Goal: Transaction & Acquisition: Subscribe to service/newsletter

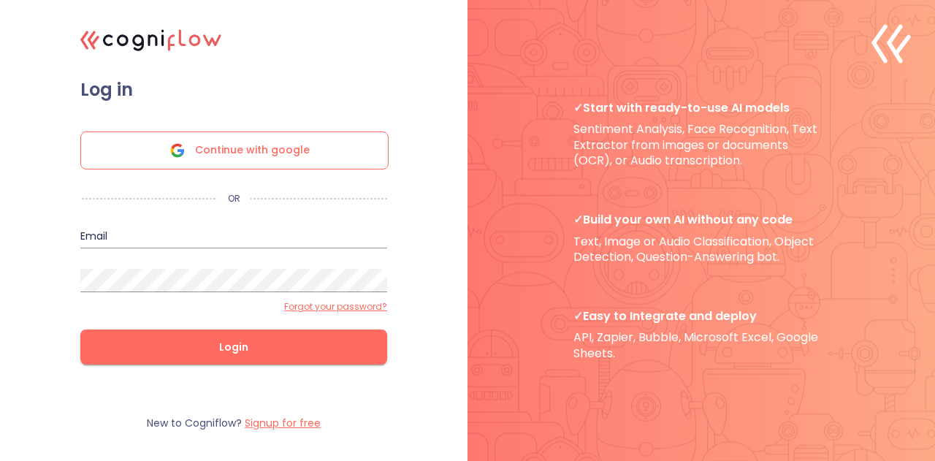
click at [319, 151] on div "Continue with google" at bounding box center [234, 151] width 308 height 38
click at [400, 150] on form "Log in Continue with google OR Email Password Forgot your password? Login" at bounding box center [233, 237] width 365 height 316
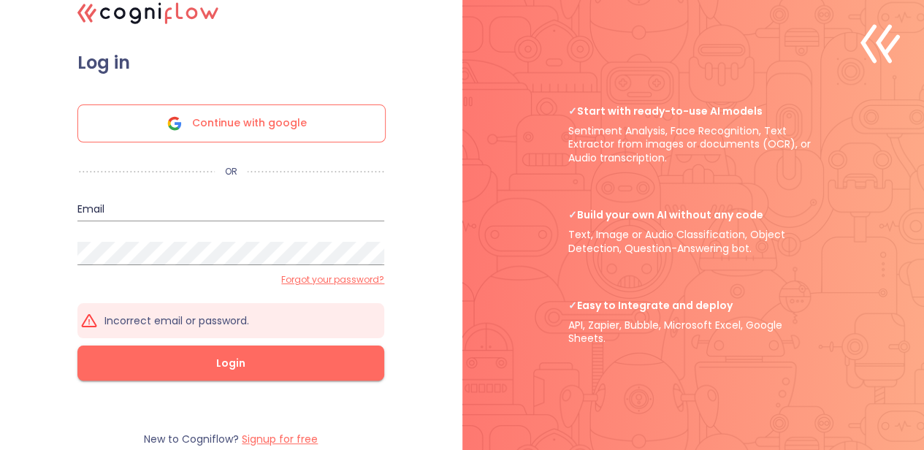
click at [400, 157] on form "Log in Continue with google OR Email Password Forgot your password? Incorrect e…" at bounding box center [230, 231] width 365 height 358
click at [159, 18] on icon ".cls-1{fill:#141624;}.cls-2{fill:#eb5e60;}.cls-3{fill:none;stroke:#eb5e60;strok…" at bounding box center [148, 13] width 157 height 44
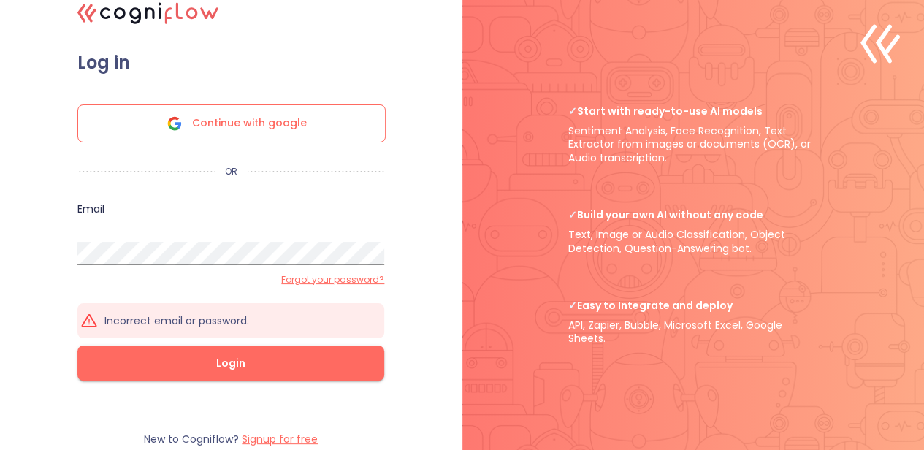
click at [384, 286] on label "Forgot your password?" at bounding box center [332, 280] width 103 height 12
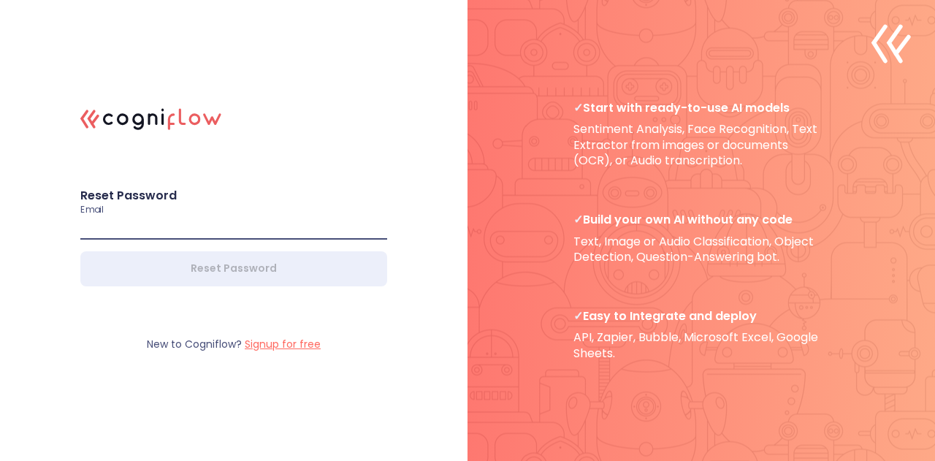
click at [222, 218] on input "email" at bounding box center [233, 227] width 307 height 23
type input "[EMAIL_ADDRESS][DOMAIN_NAME]"
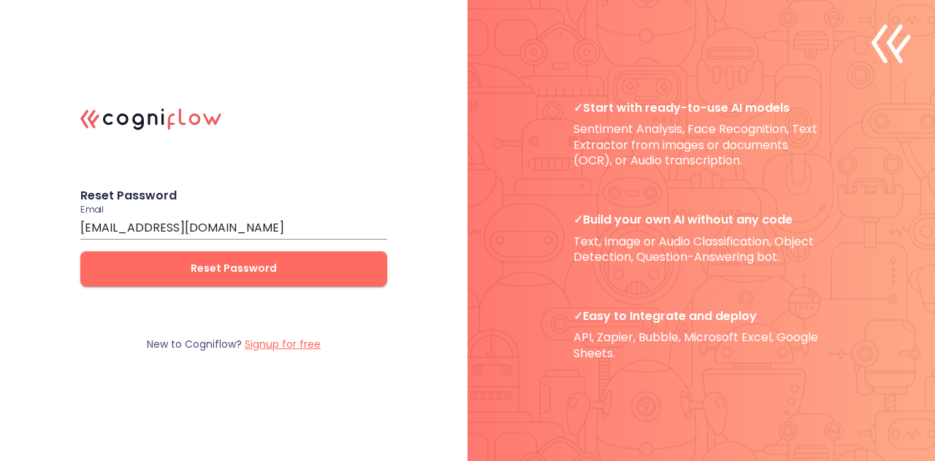
click at [227, 273] on form "Reset Password Email [EMAIL_ADDRESS][DOMAIN_NAME] Reset Password" at bounding box center [233, 237] width 365 height 158
click at [232, 274] on span "Reset Password" at bounding box center [234, 268] width 260 height 18
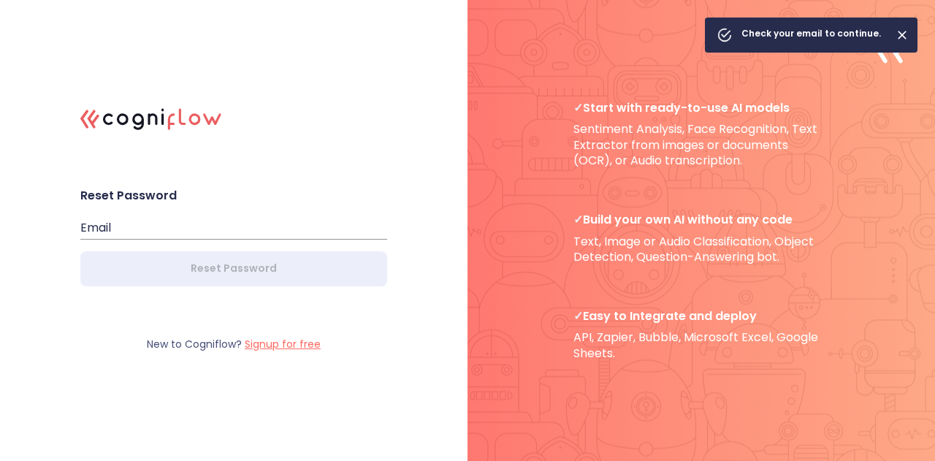
click at [433, 210] on div ".cls-1{fill:#141624;}.cls-2{fill:#eb5e60;}.cls-3{fill:none;stroke:#eb5e60;strok…" at bounding box center [467, 230] width 935 height 461
click at [329, 230] on input "email" at bounding box center [233, 227] width 307 height 23
click at [479, 188] on div at bounding box center [702, 230] width 468 height 461
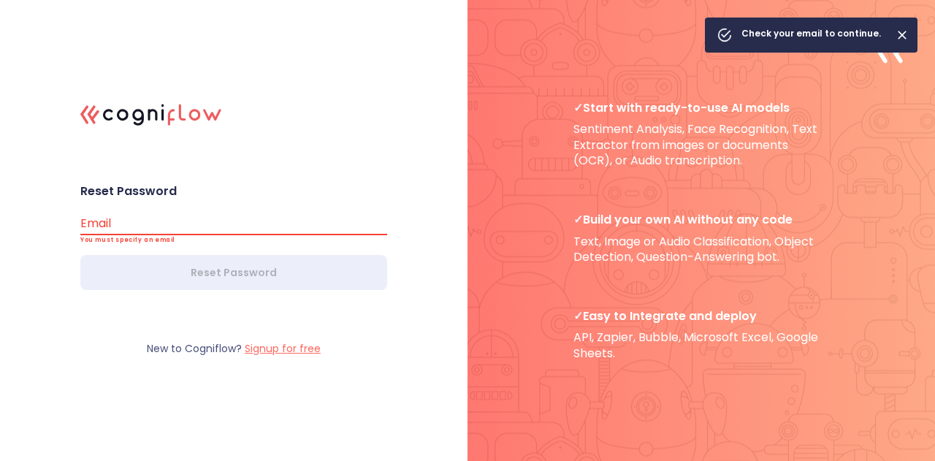
click at [905, 40] on icon "Close" at bounding box center [902, 35] width 15 height 15
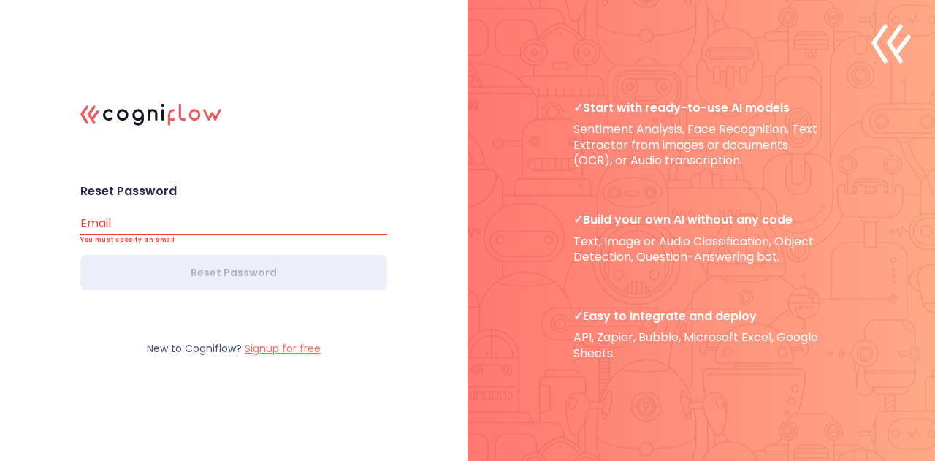
click at [301, 227] on input "email" at bounding box center [233, 223] width 307 height 23
type input "[EMAIL_ADDRESS][DOMAIN_NAME]"
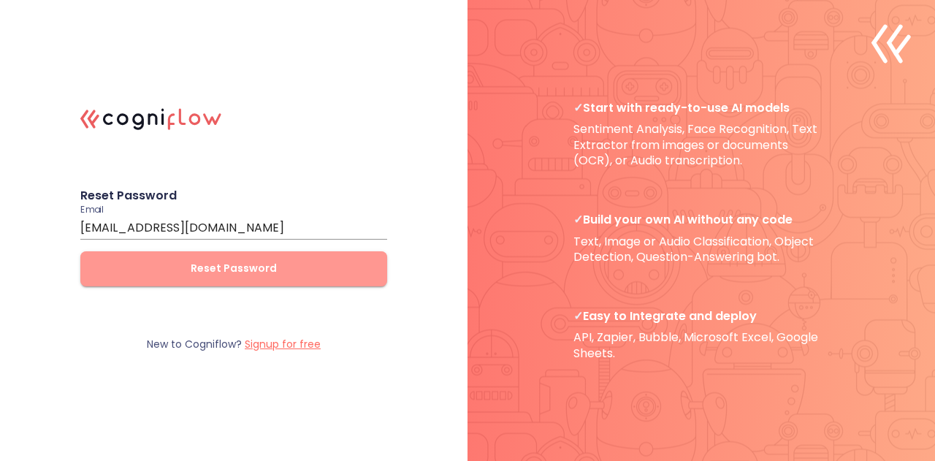
click at [237, 263] on span "Reset Password" at bounding box center [234, 268] width 260 height 18
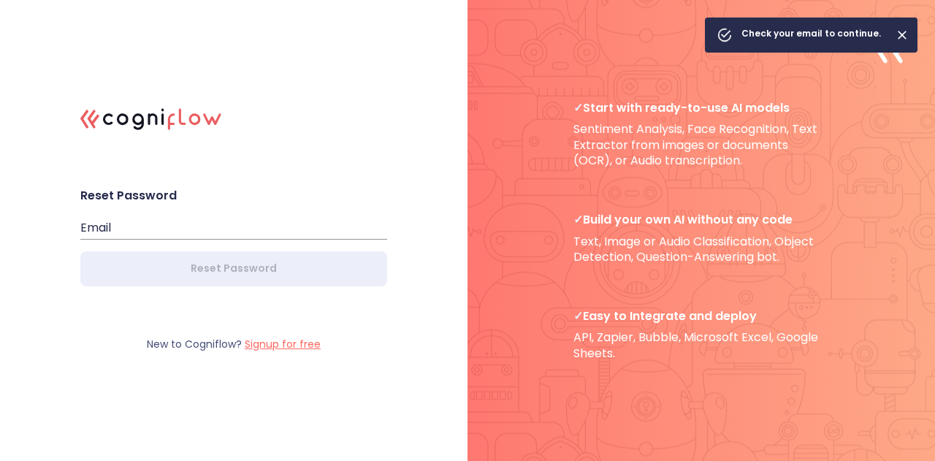
click at [304, 210] on div "Email" at bounding box center [233, 222] width 307 height 35
click at [294, 224] on input "email" at bounding box center [233, 227] width 307 height 23
click at [234, 217] on input "email" at bounding box center [233, 227] width 307 height 23
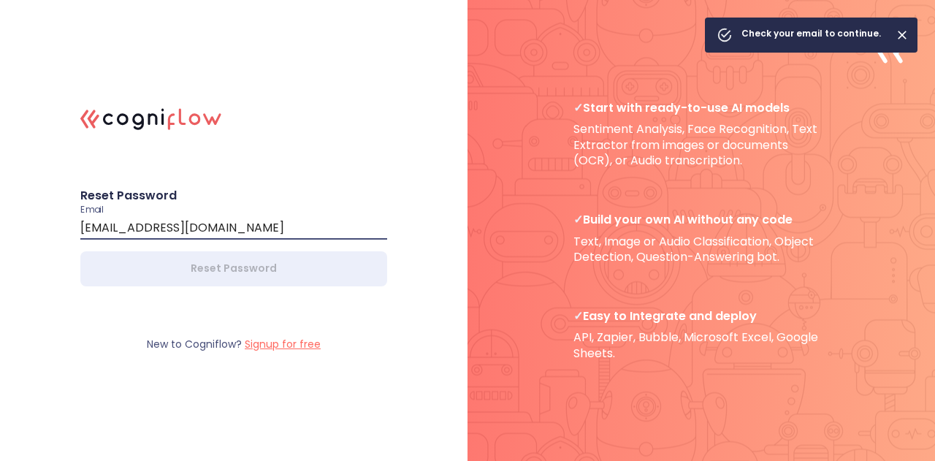
click at [232, 227] on input "[EMAIL_ADDRESS][DOMAIN_NAME]" at bounding box center [233, 227] width 307 height 23
type input "[EMAIL_ADDRESS][DOMAIN_NAME]"
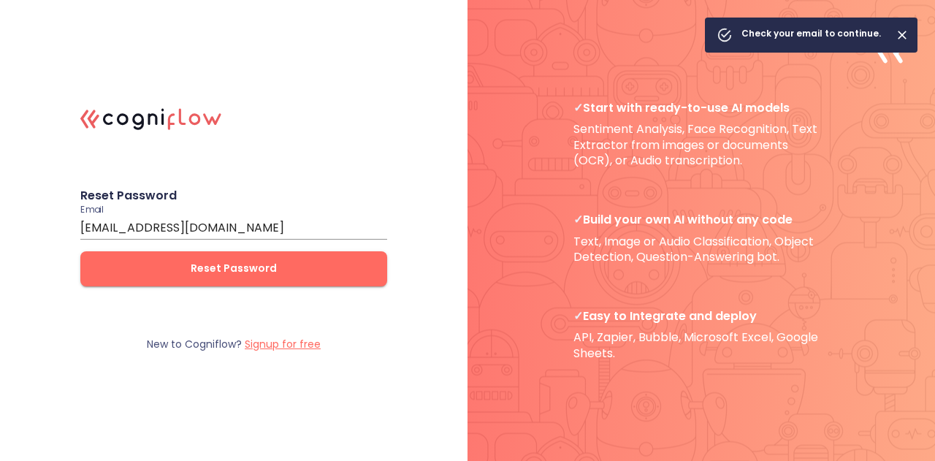
click at [32, 345] on div ".cls-1{fill:#141624;}.cls-2{fill:#eb5e60;}.cls-3{fill:none;stroke:#eb5e60;strok…" at bounding box center [467, 230] width 935 height 461
click at [324, 274] on span "Reset Password" at bounding box center [234, 268] width 260 height 18
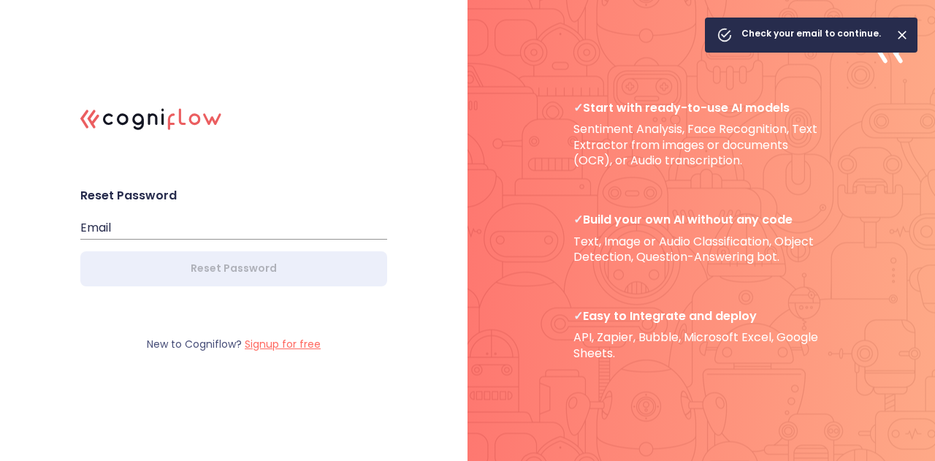
click at [286, 350] on label "Signup for free" at bounding box center [283, 344] width 76 height 15
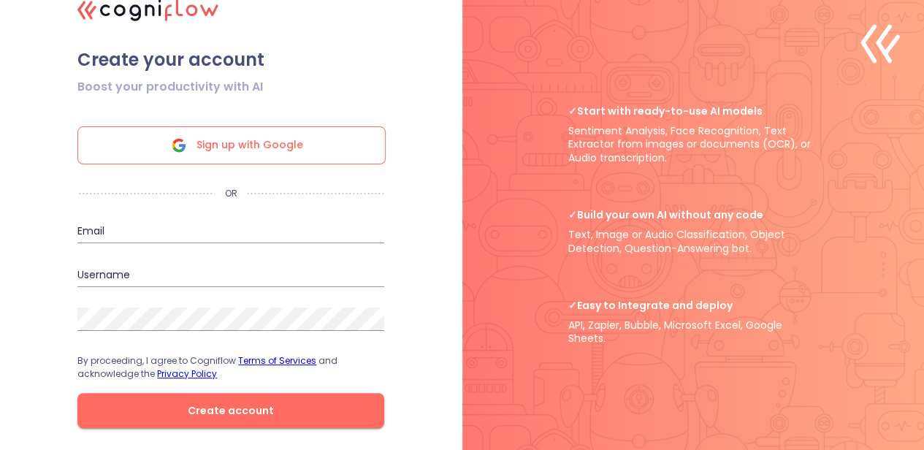
click at [201, 222] on div "Email" at bounding box center [230, 225] width 307 height 35
click at [200, 229] on input "email" at bounding box center [230, 231] width 307 height 23
type input "[EMAIL_ADDRESS][DOMAIN_NAME]"
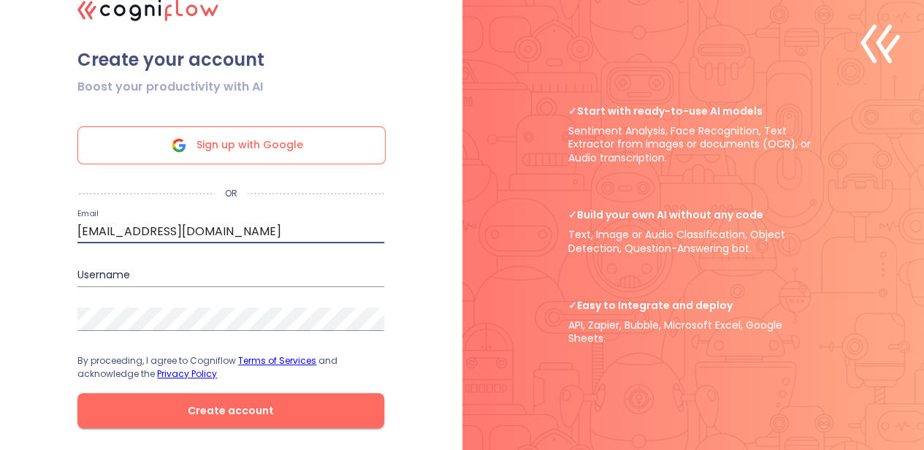
type input "cody204w83"
click at [193, 293] on form "Boost your productivity with AI Sign up with Google OR Email [EMAIL_ADDRESS][DO…" at bounding box center [230, 264] width 365 height 387
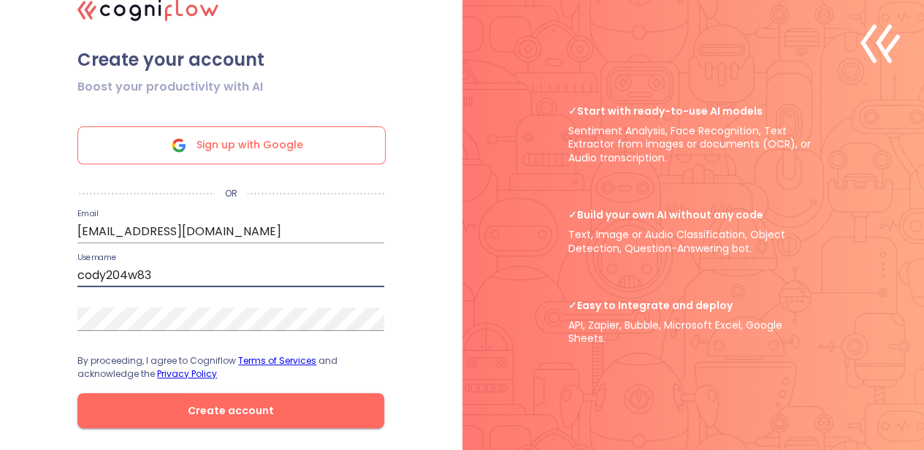
click at [231, 271] on input "cody204w83" at bounding box center [230, 275] width 307 height 23
click at [202, 311] on div "Password" at bounding box center [230, 313] width 307 height 35
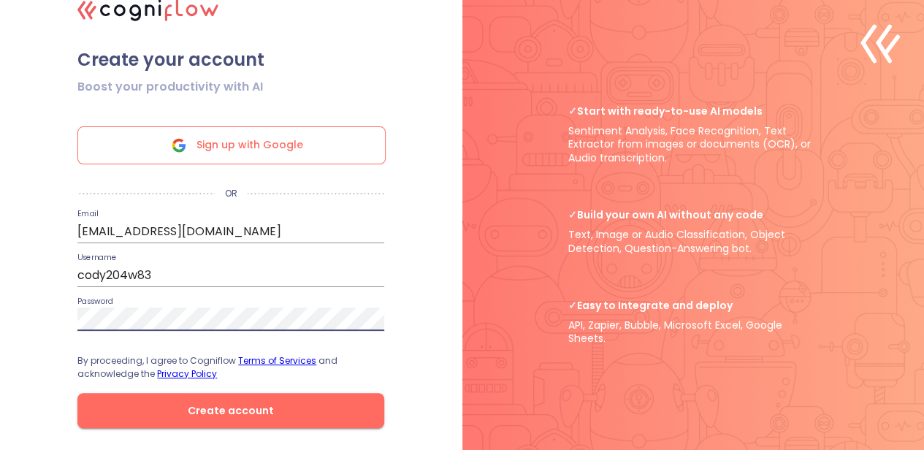
click at [346, 416] on span "Create account" at bounding box center [231, 411] width 260 height 18
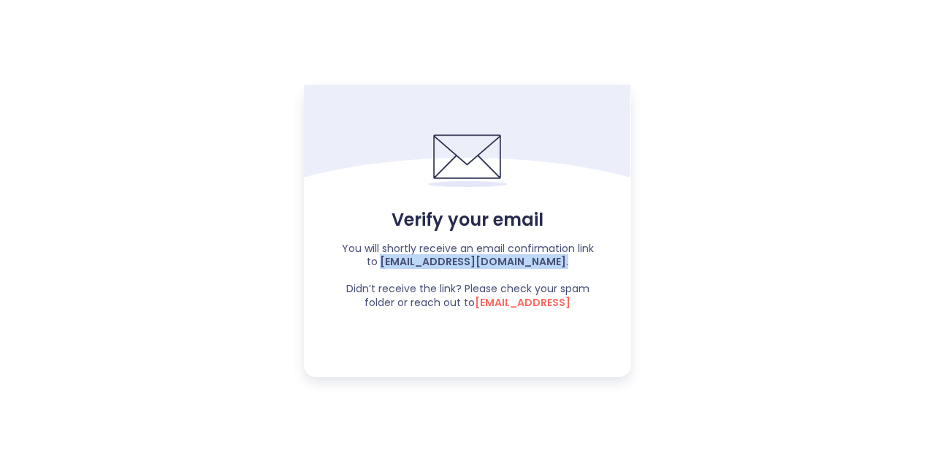
drag, startPoint x: 408, startPoint y: 264, endPoint x: 597, endPoint y: 265, distance: 189.2
click at [592, 259] on p "You will shortly receive an email confirmation link to [EMAIL_ADDRESS][DOMAIN_N…" at bounding box center [467, 276] width 257 height 68
click at [597, 270] on div "You will shortly receive an email confirmation link to [EMAIL_ADDRESS][DOMAIN_N…" at bounding box center [467, 276] width 327 height 68
click at [551, 299] on span "[EMAIL_ADDRESS]" at bounding box center [523, 302] width 96 height 15
click at [563, 308] on span "[EMAIL_ADDRESS]" at bounding box center [523, 302] width 96 height 15
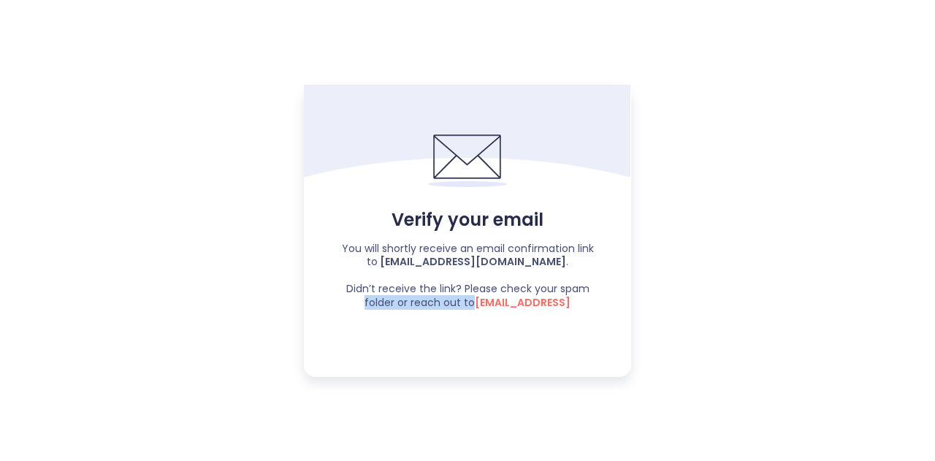
drag, startPoint x: 349, startPoint y: 303, endPoint x: 463, endPoint y: 311, distance: 115.0
click at [463, 308] on p "You will shortly receive an email confirmation link to [EMAIL_ADDRESS][DOMAIN_N…" at bounding box center [467, 276] width 257 height 68
click at [465, 324] on div "Verify your email You will shortly receive an email confirmation link to [EMAIL…" at bounding box center [467, 231] width 327 height 292
drag, startPoint x: 467, startPoint y: 305, endPoint x: 602, endPoint y: 305, distance: 135.2
click at [602, 305] on div "You will shortly receive an email confirmation link to [EMAIL_ADDRESS][DOMAIN_N…" at bounding box center [467, 276] width 327 height 68
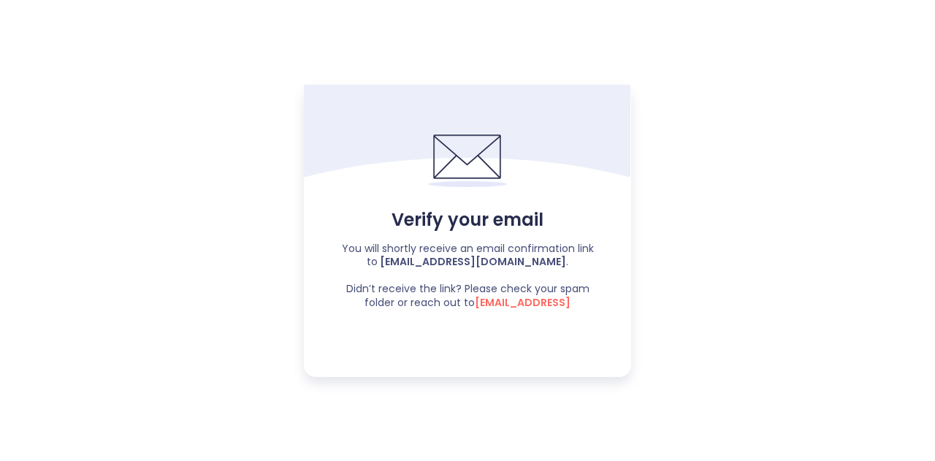
click at [602, 305] on div "You will shortly receive an email confirmation link to [EMAIL_ADDRESS][DOMAIN_N…" at bounding box center [467, 276] width 327 height 68
